Goal: Information Seeking & Learning: Compare options

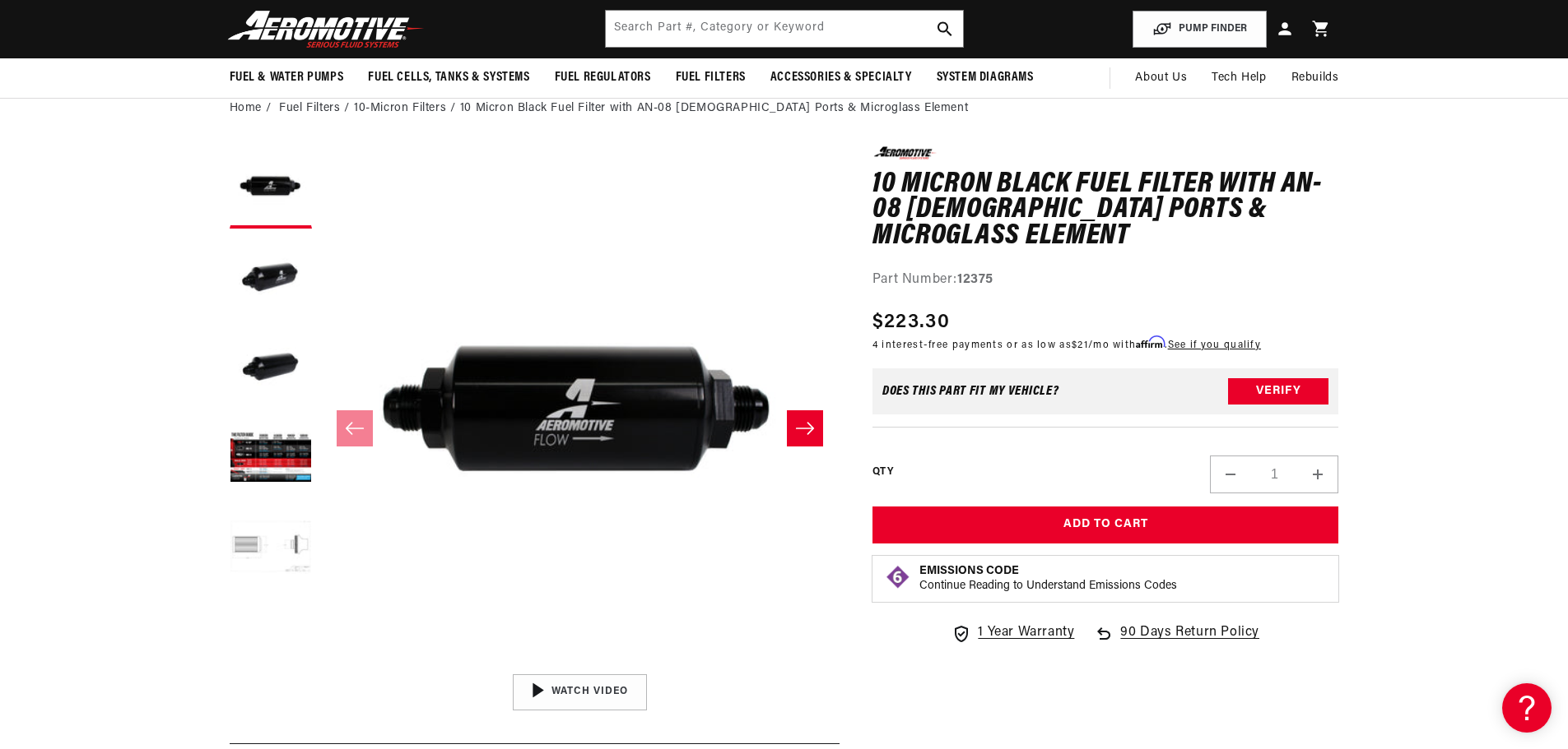
click at [262, 533] on button "Load image 5 in gallery view" at bounding box center [270, 549] width 82 height 82
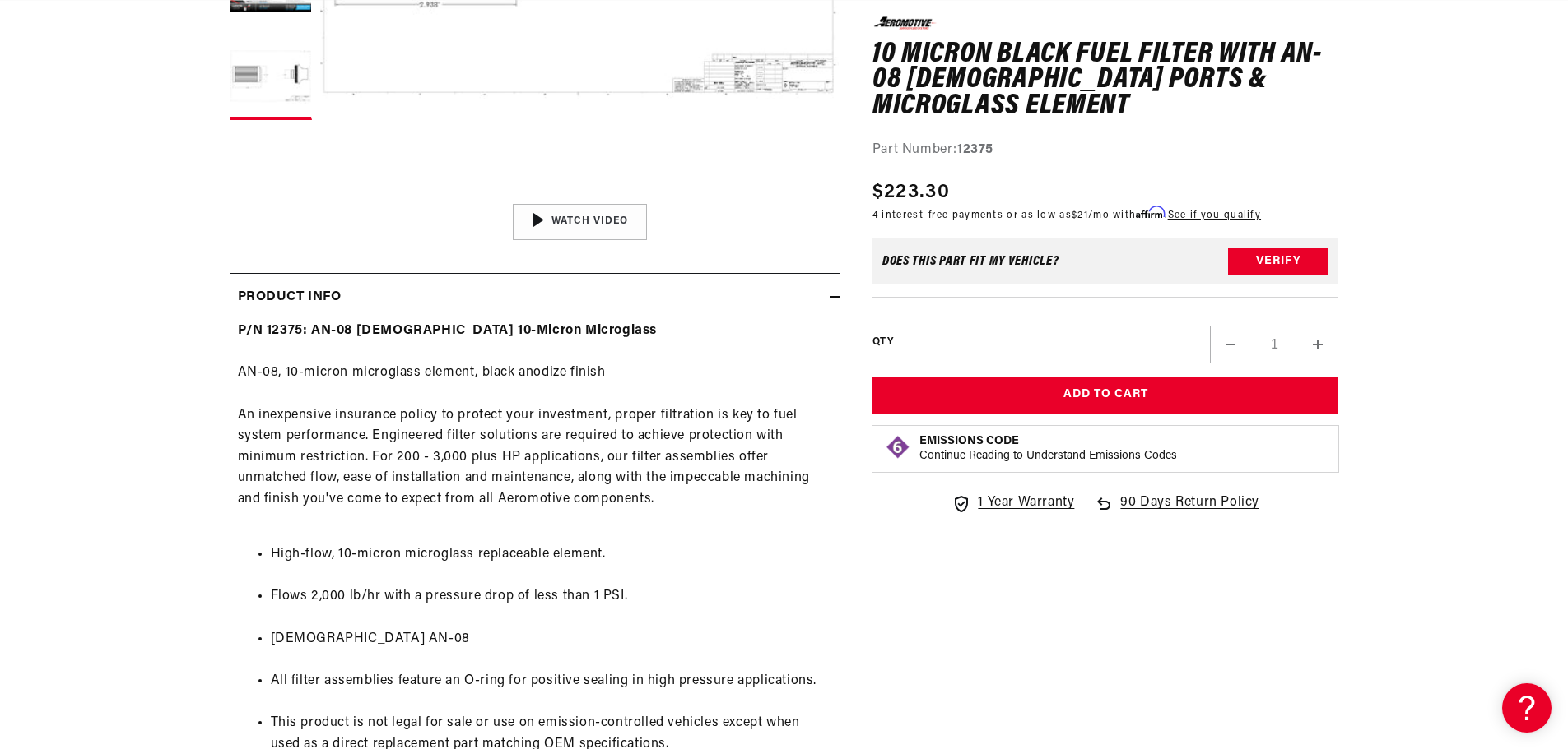
scroll to position [823, 0]
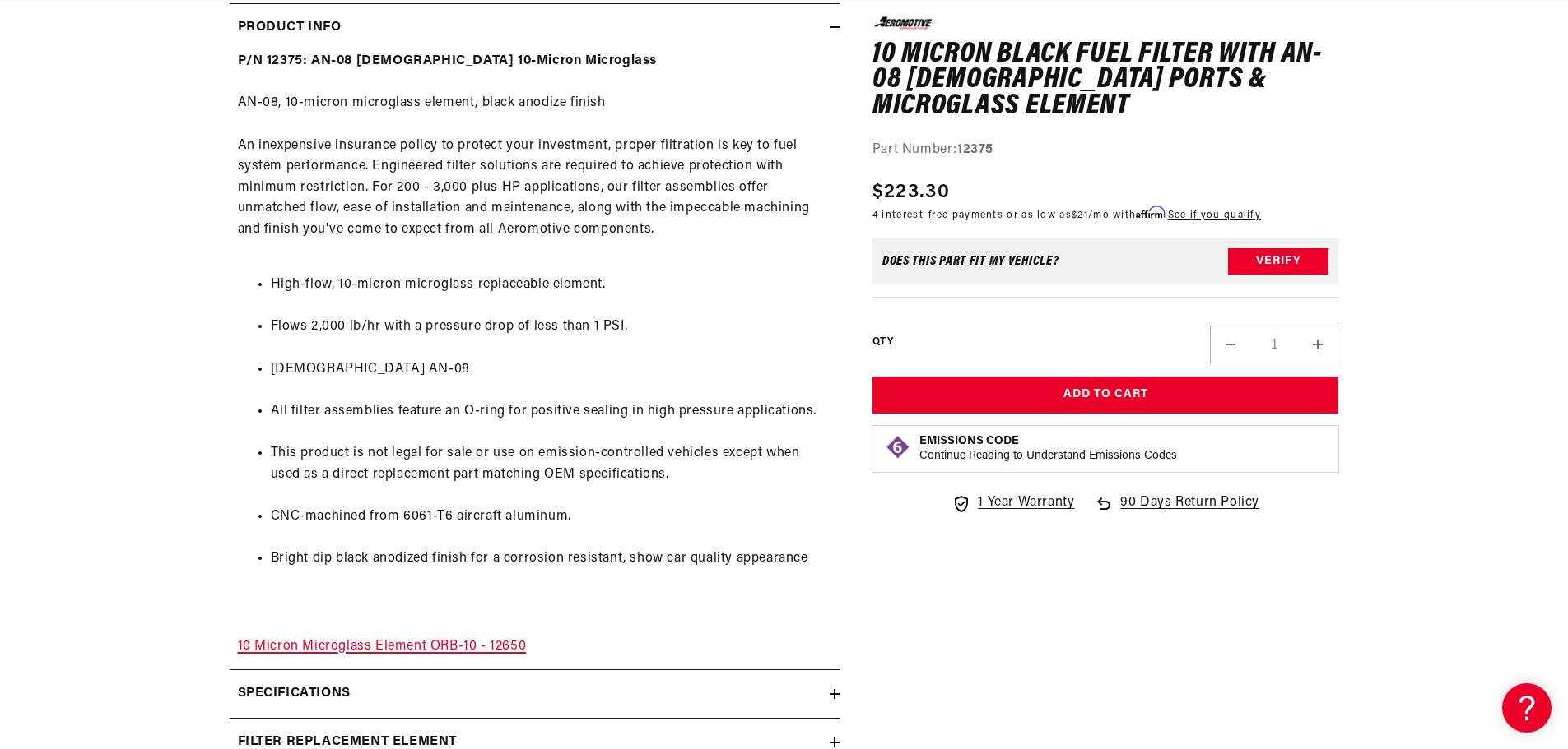
click at [487, 650] on link "10 Micron Microglass Element ORB-10 - 12650" at bounding box center [382, 646] width 289 height 13
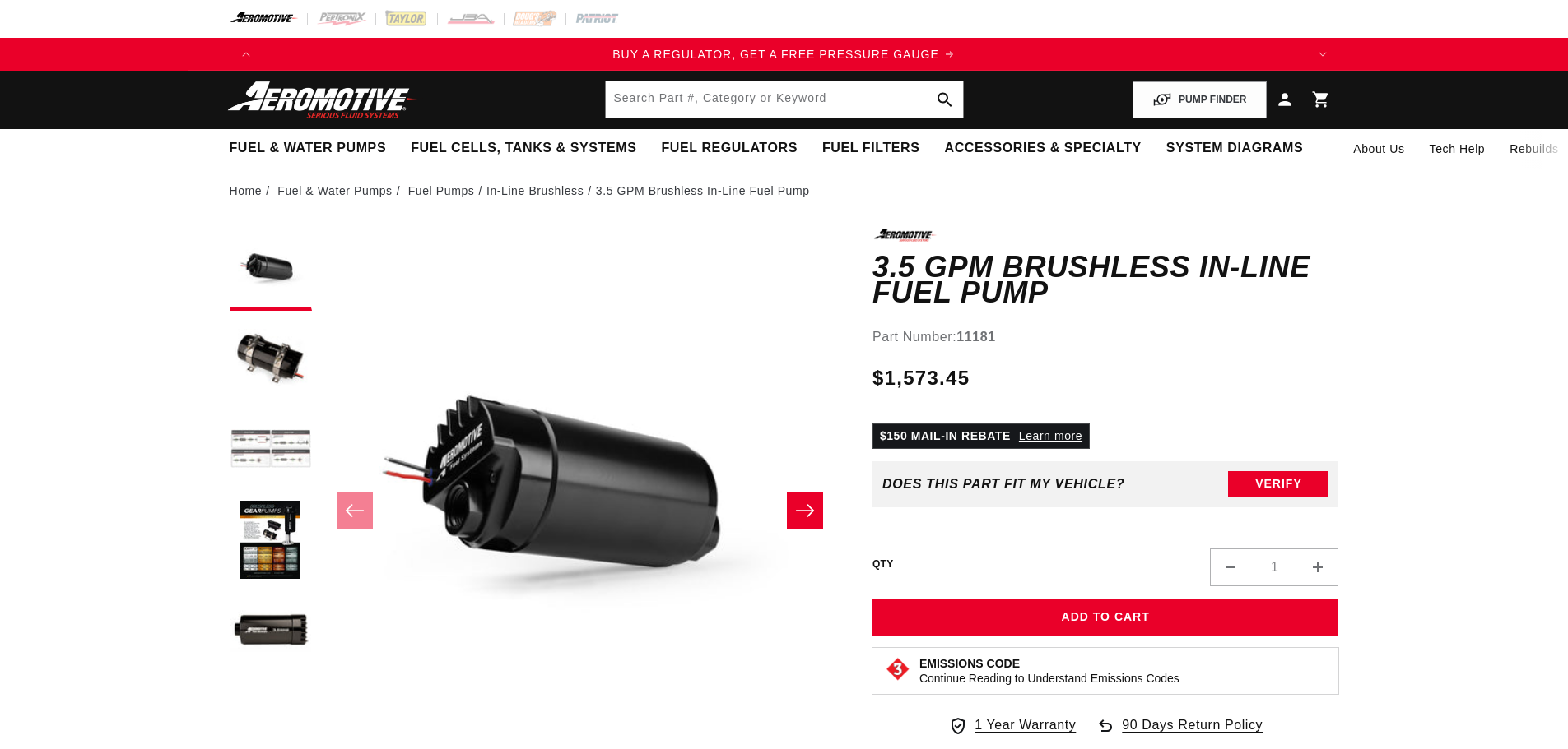
scroll to position [1, 0]
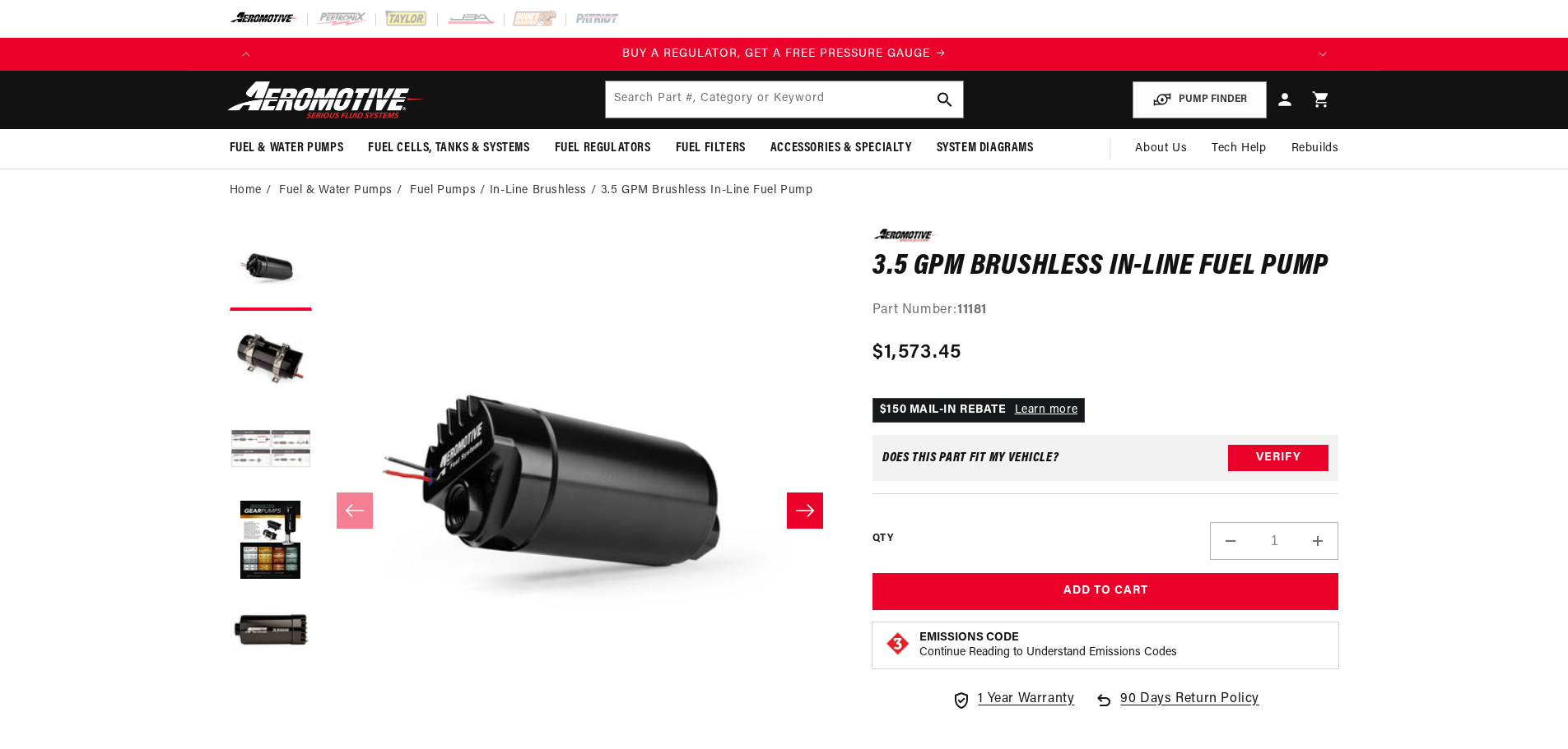
click at [284, 436] on button "Load image 3 in gallery view" at bounding box center [270, 450] width 82 height 82
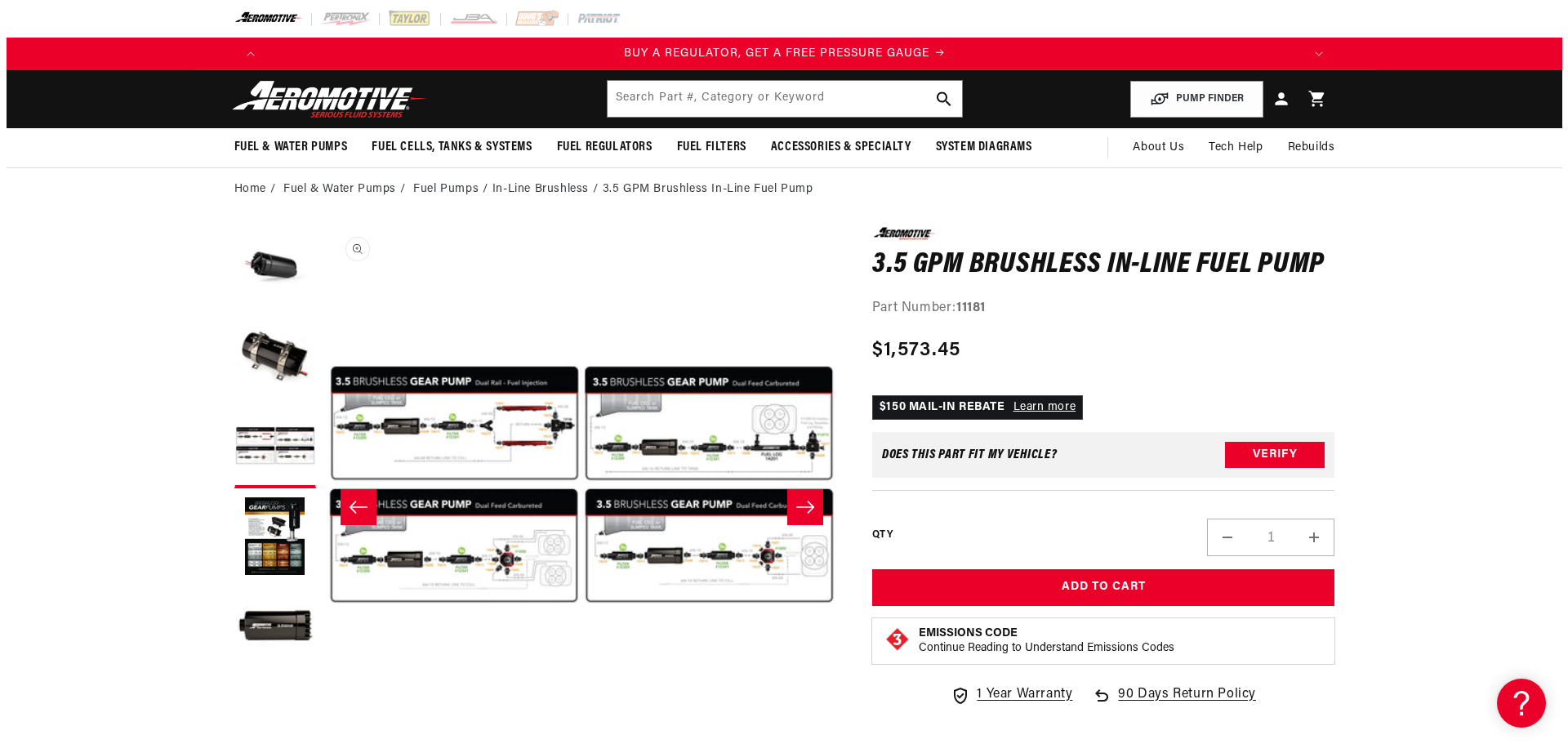
scroll to position [0, 0]
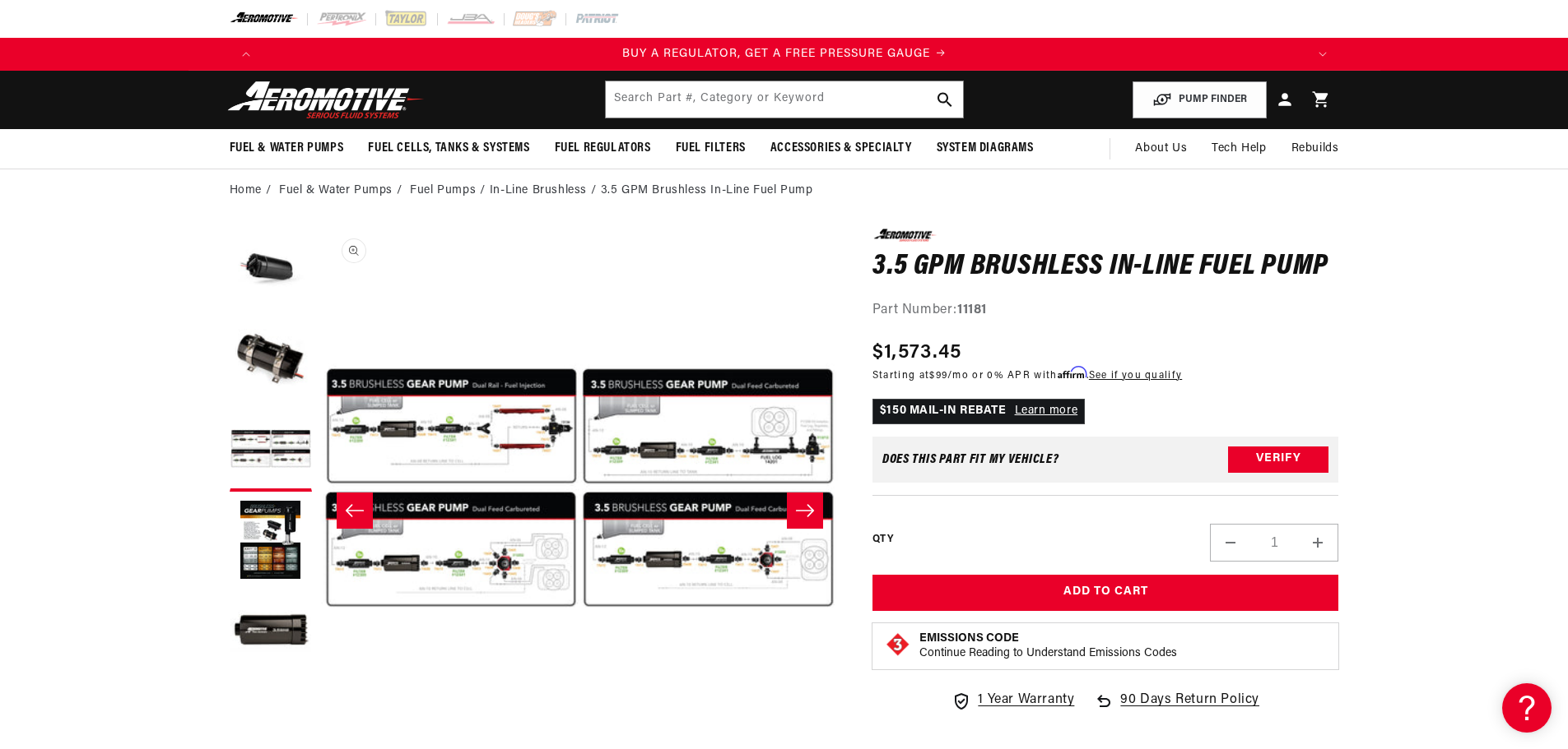
click at [320, 748] on button "Open media 3 in modal" at bounding box center [320, 748] width 0 height 0
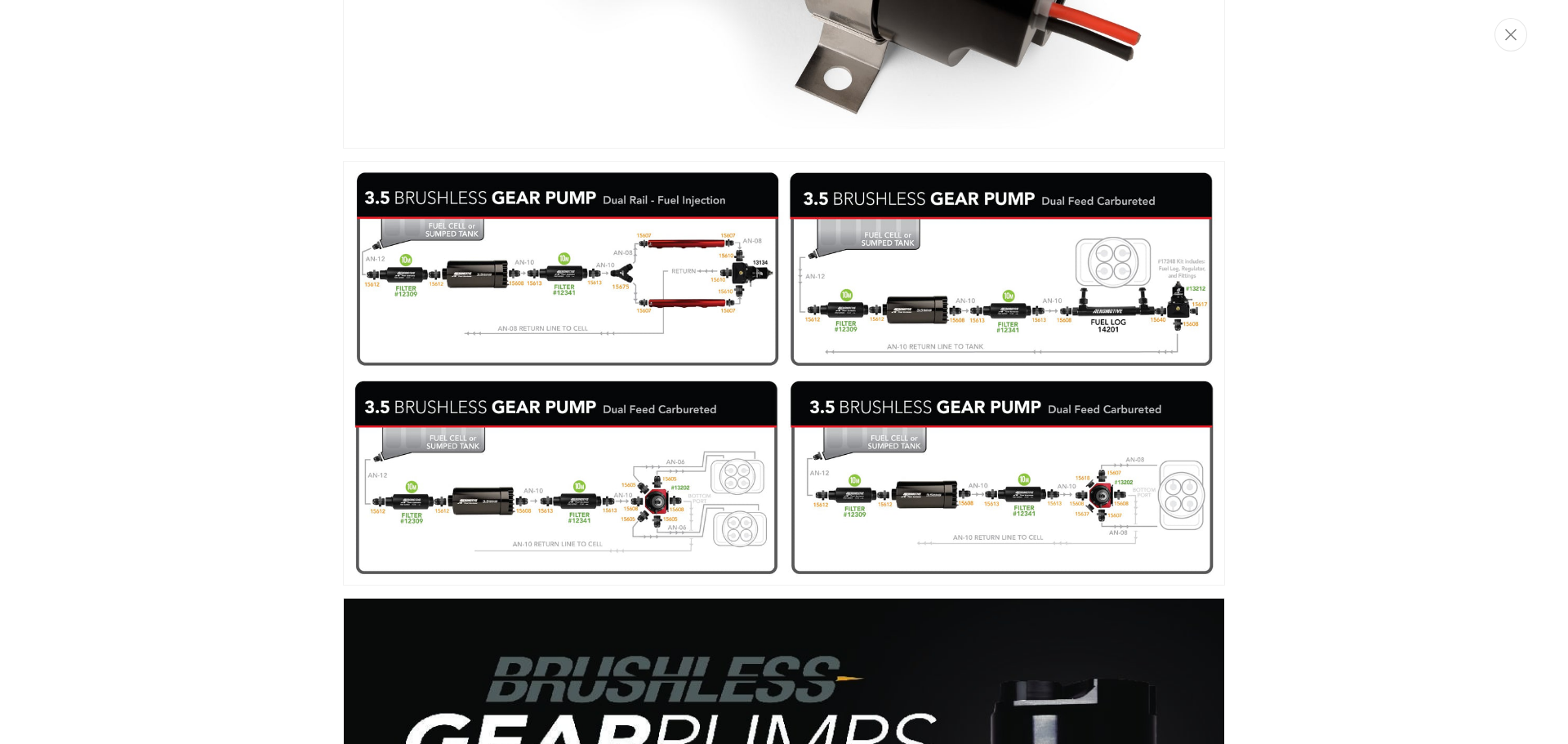
scroll to position [1099, 0]
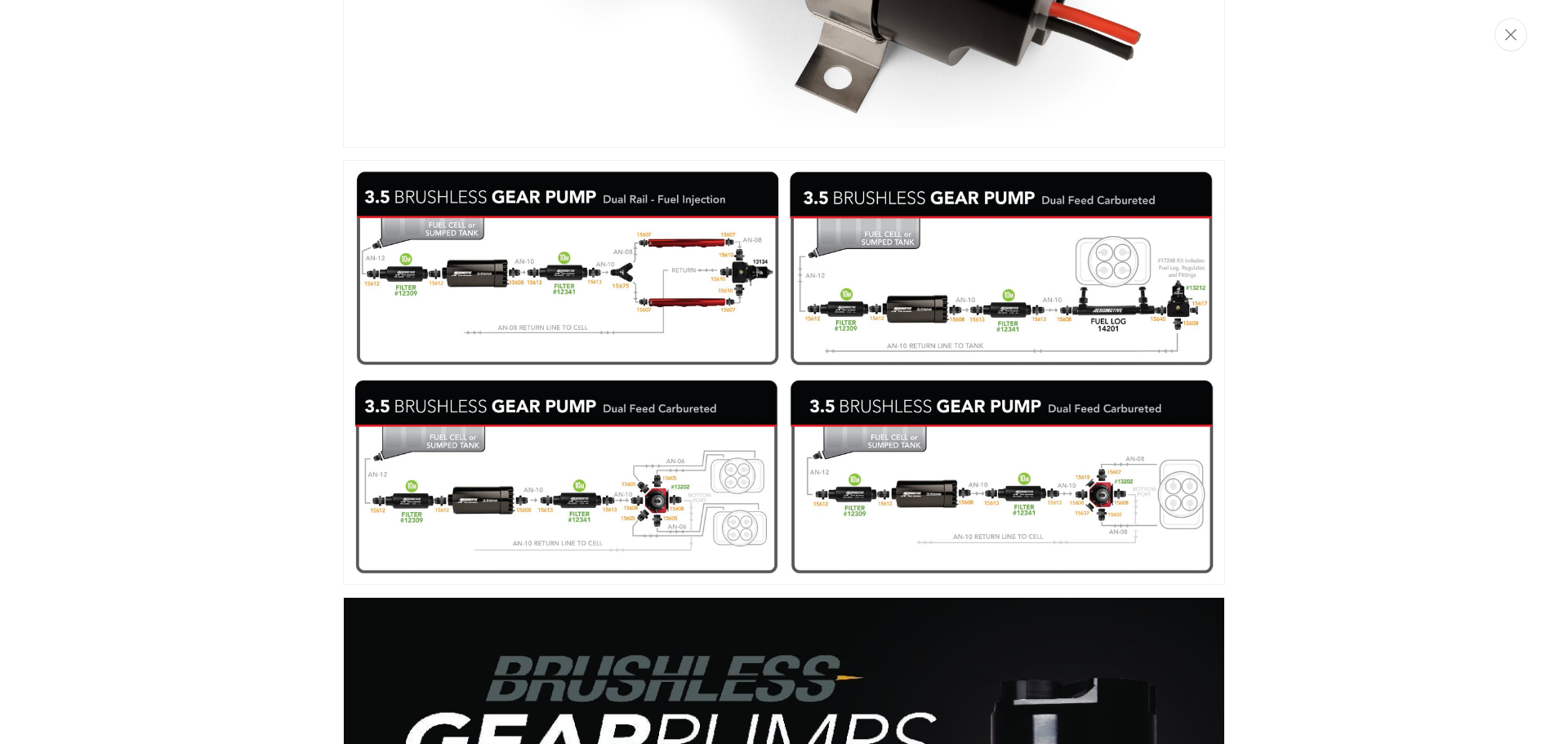
click at [459, 285] on img "Media gallery" at bounding box center [784, 372] width 882 height 425
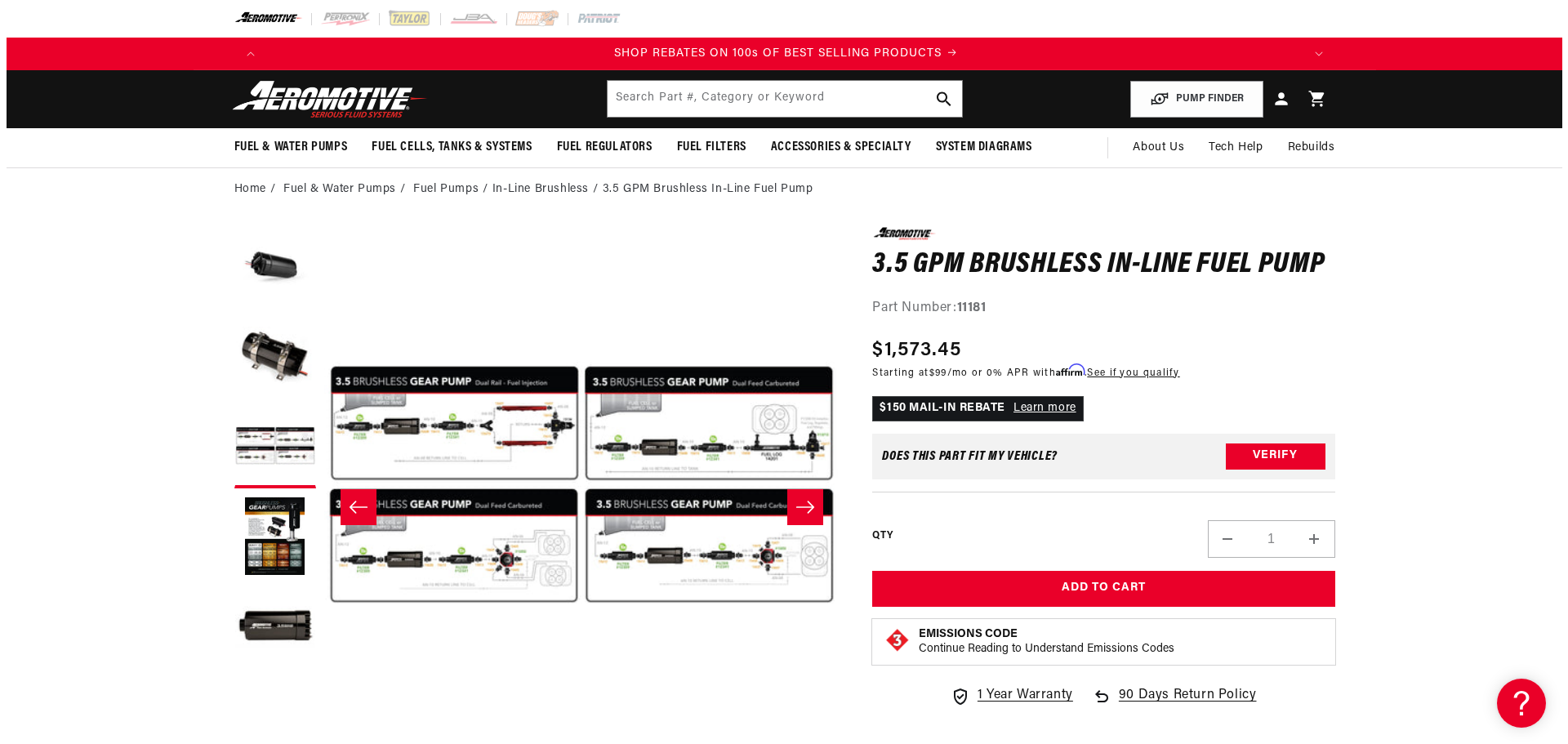
scroll to position [0, 2071]
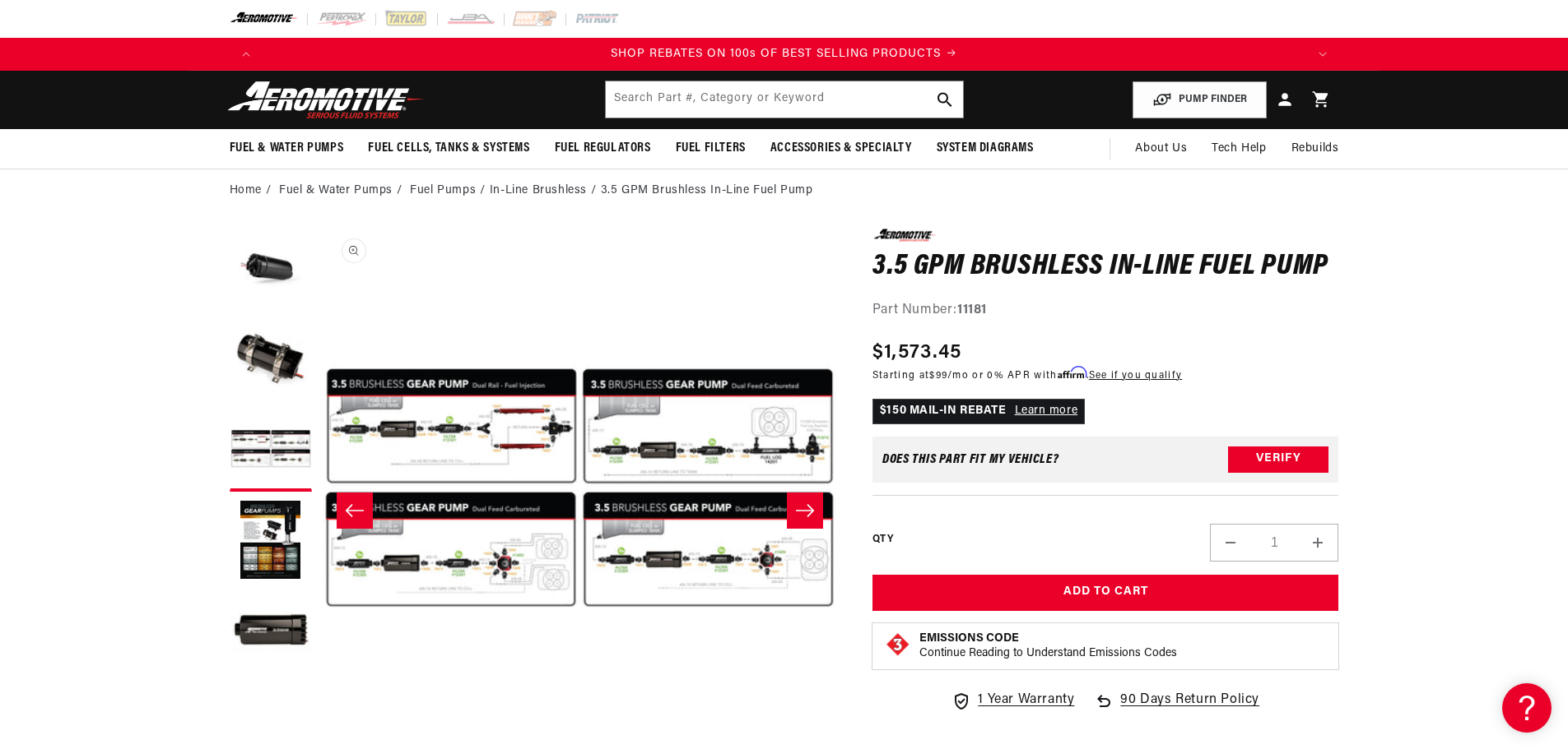
click at [320, 748] on button "Open media 3 in modal" at bounding box center [320, 748] width 0 height 0
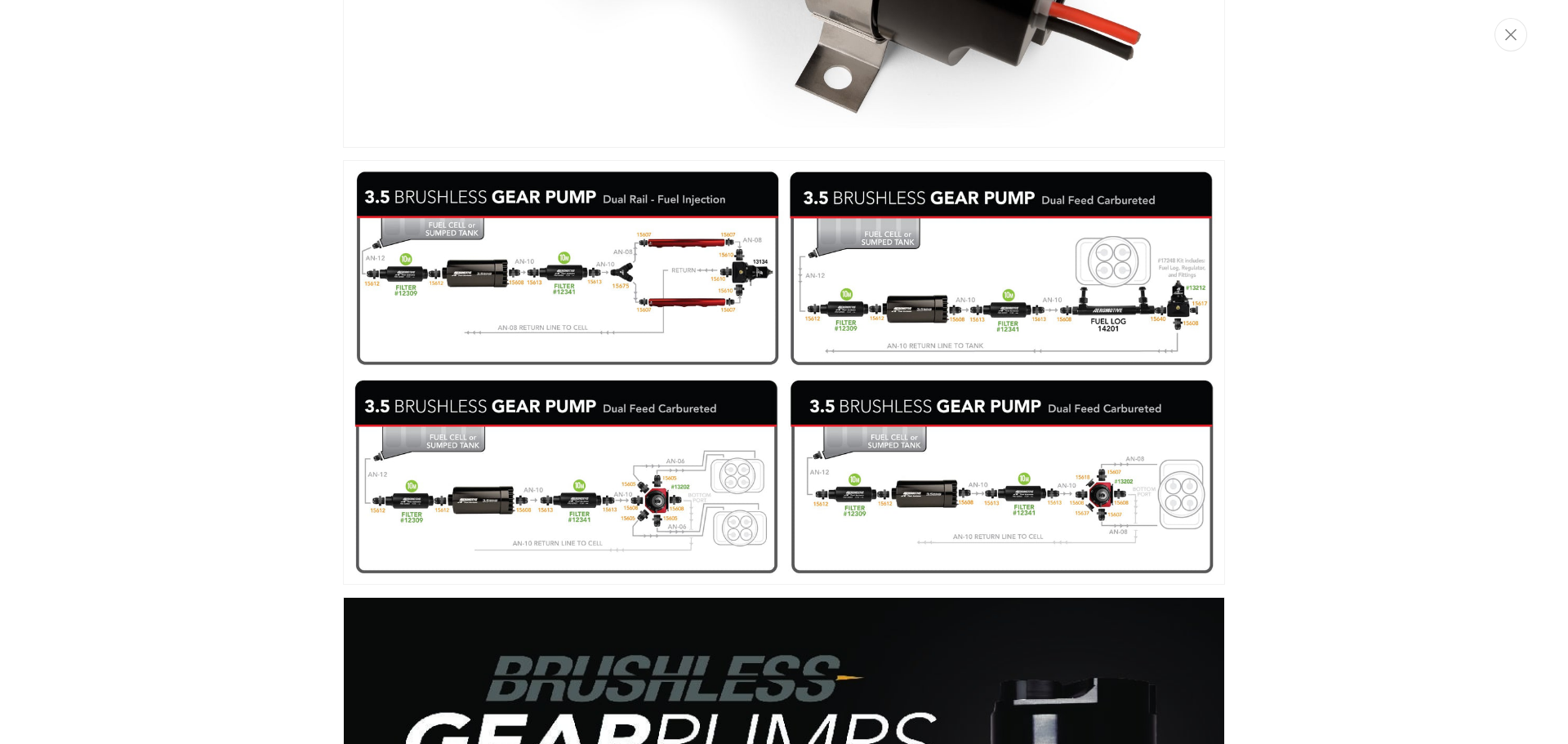
scroll to position [0, 3107]
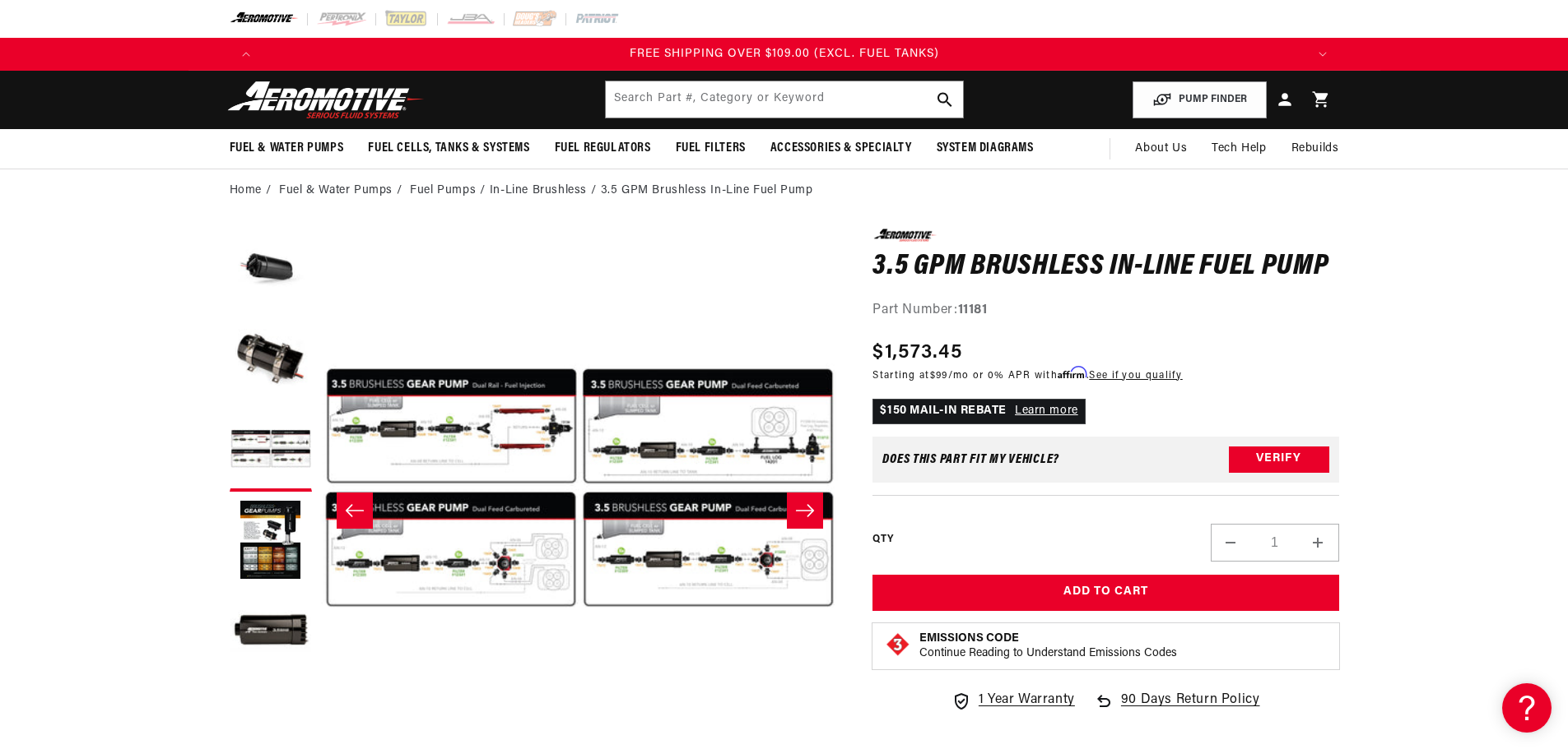
drag, startPoint x: 497, startPoint y: 315, endPoint x: 458, endPoint y: 423, distance: 114.8
click at [320, 748] on button "Open media 3 in modal" at bounding box center [320, 748] width 0 height 0
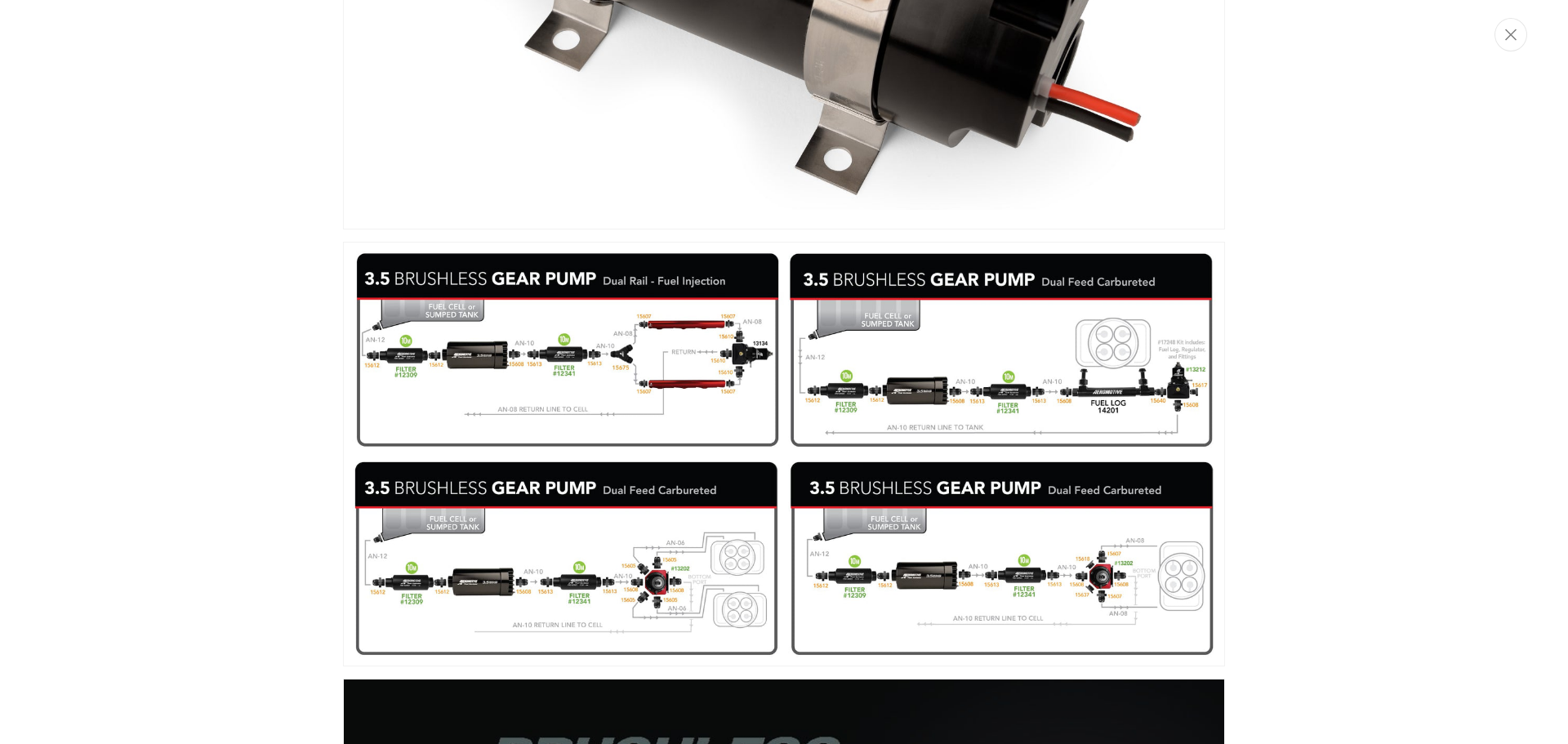
scroll to position [0, 2071]
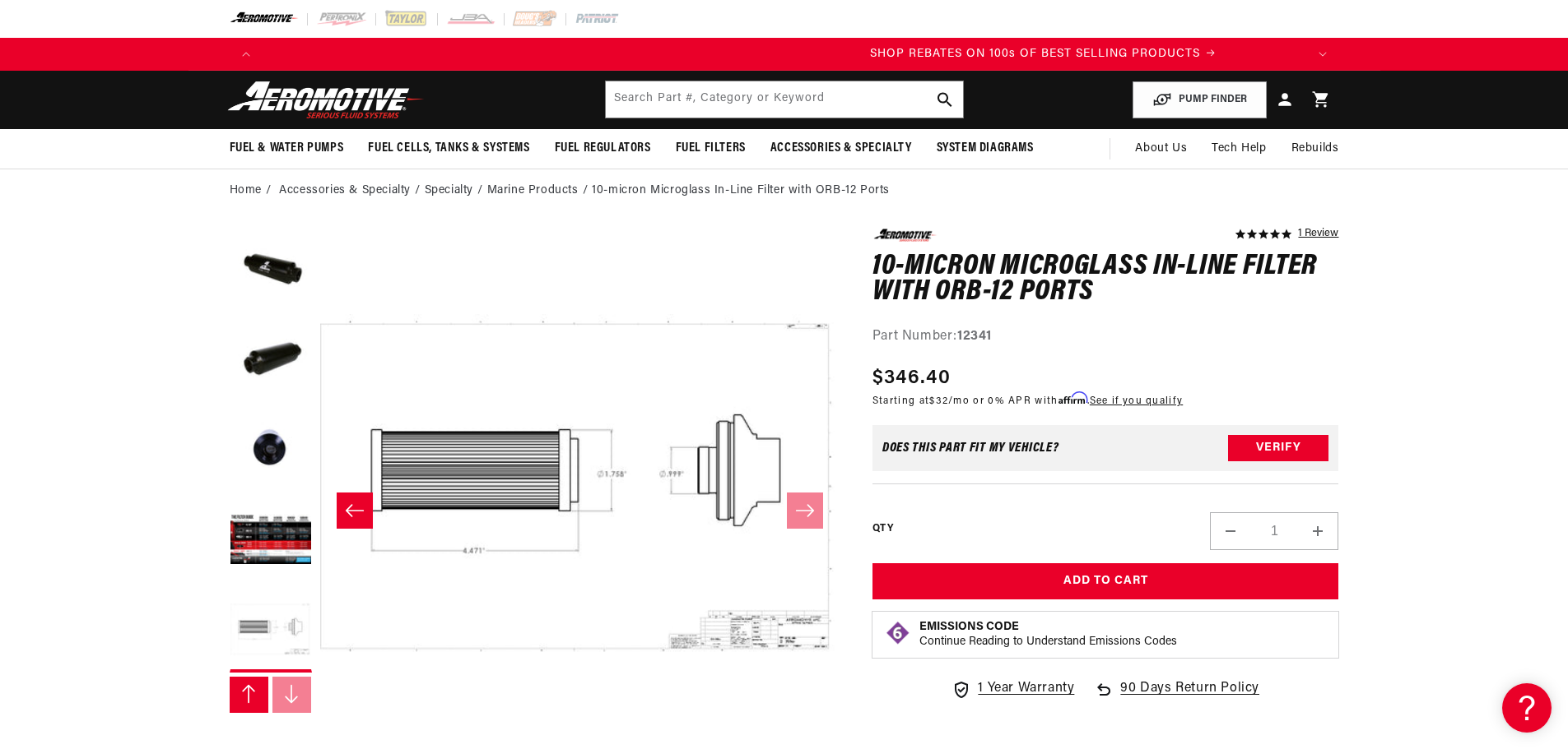
scroll to position [0, 2087]
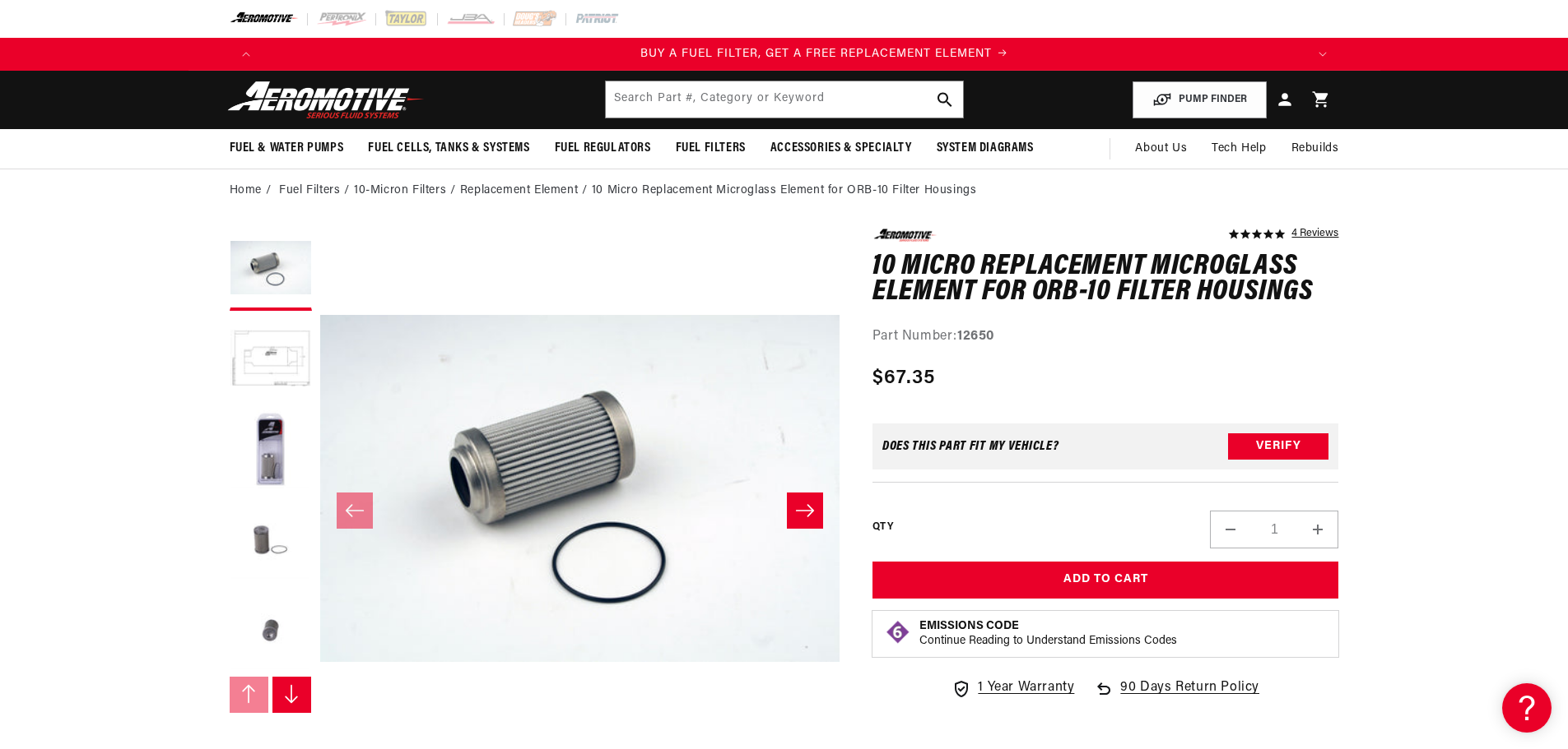
scroll to position [0, 1037]
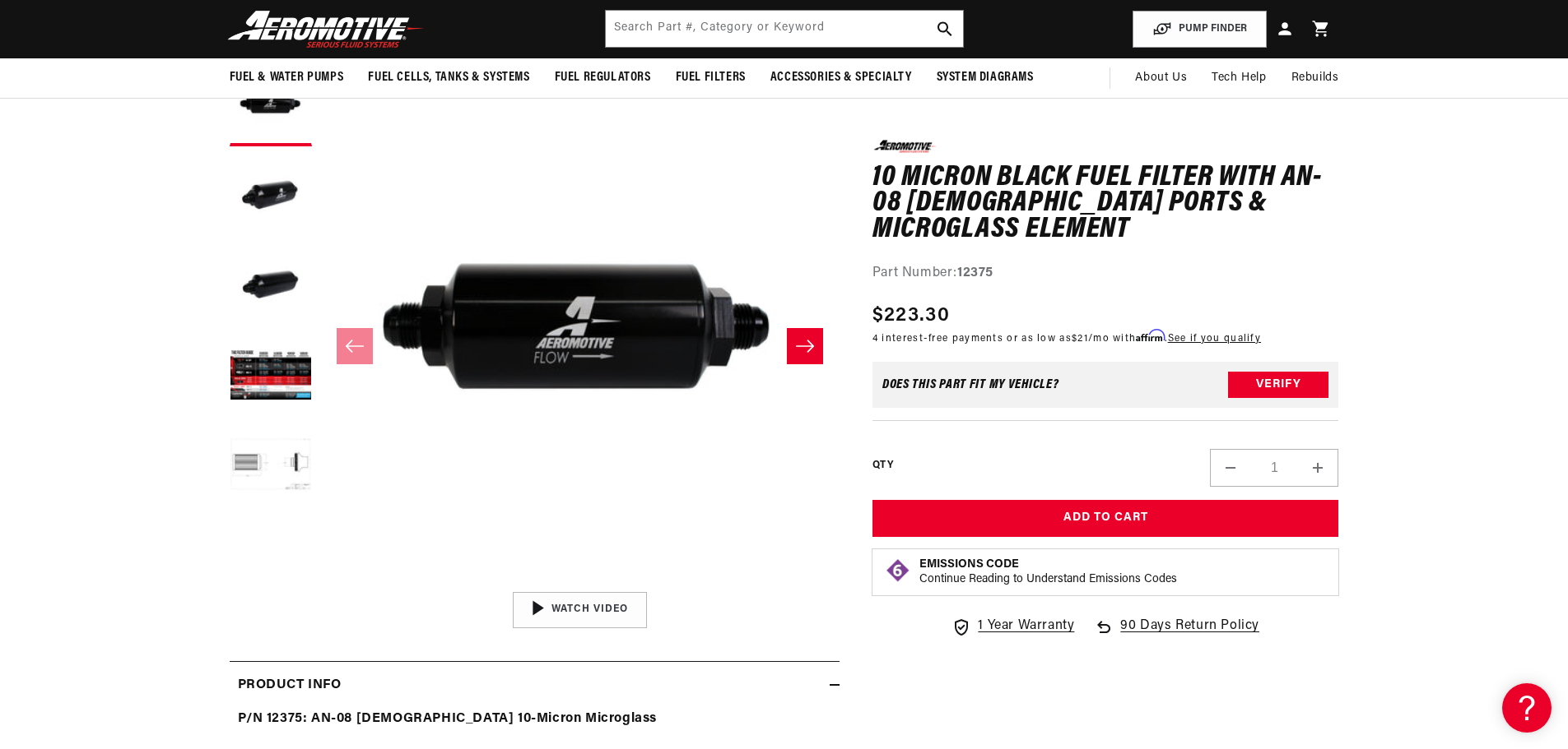
scroll to position [0, 2087]
